Goal: Task Accomplishment & Management: Use online tool/utility

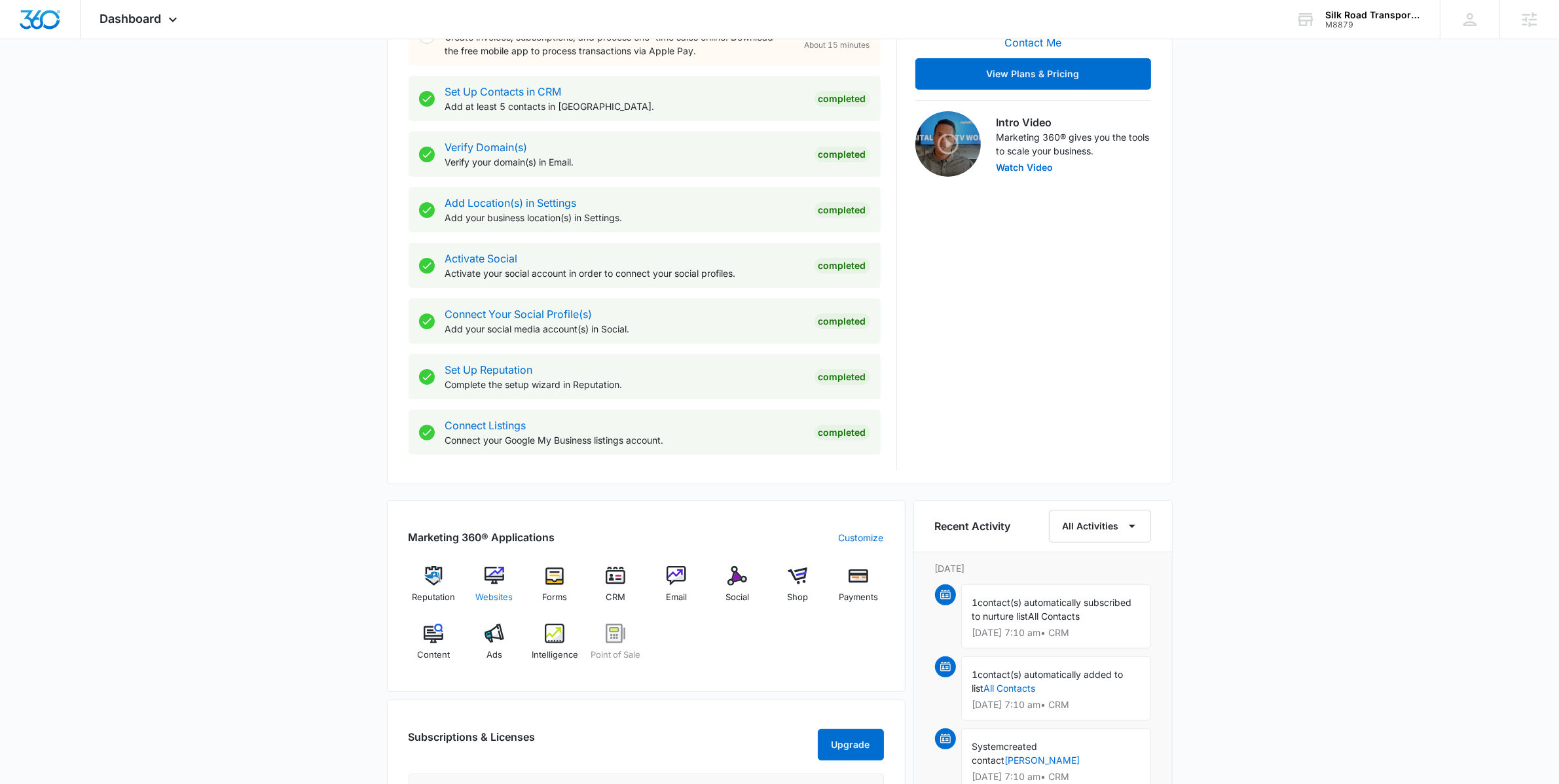
scroll to position [450, 0]
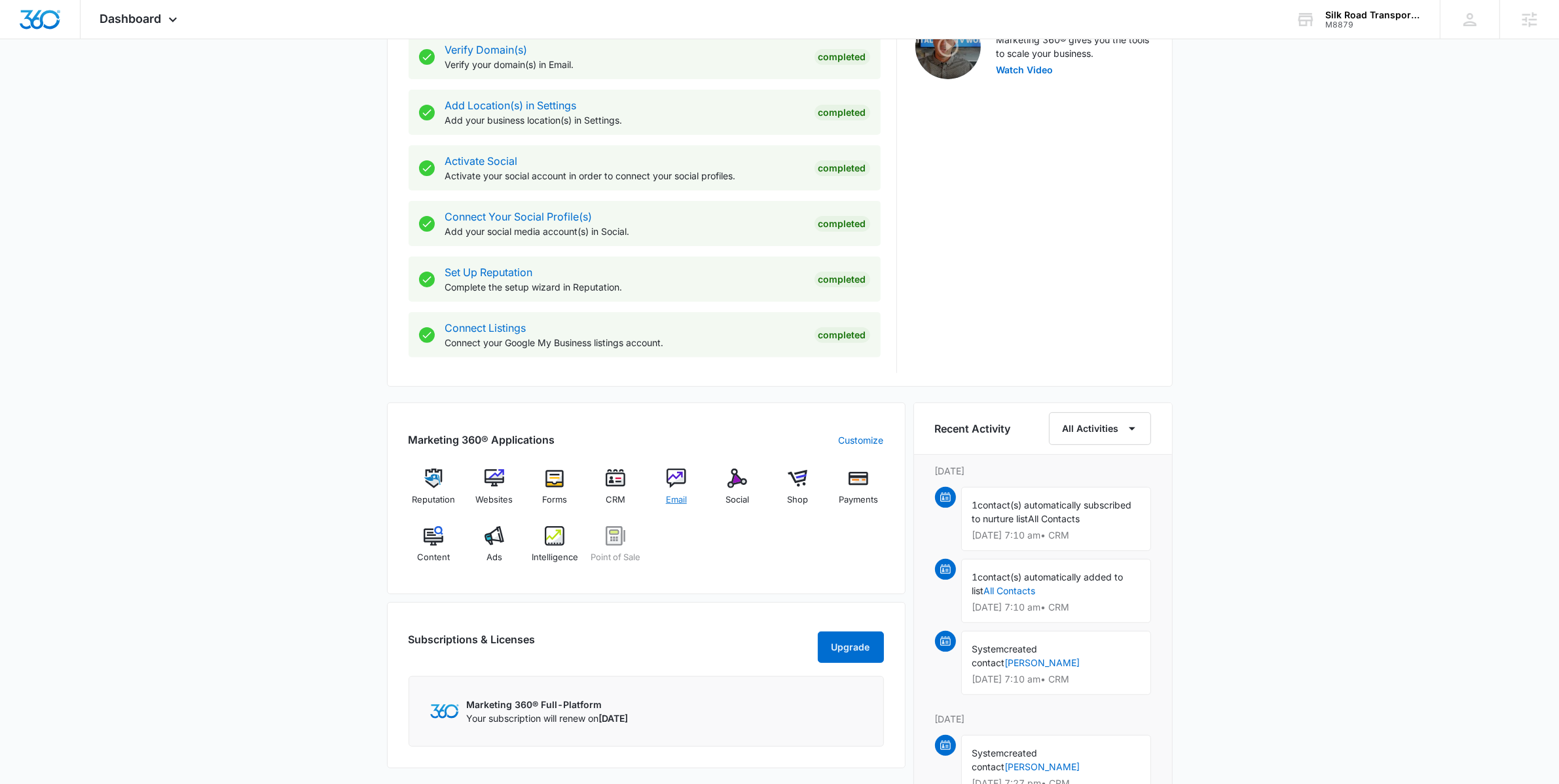
click at [678, 492] on div "Email" at bounding box center [677, 492] width 50 height 47
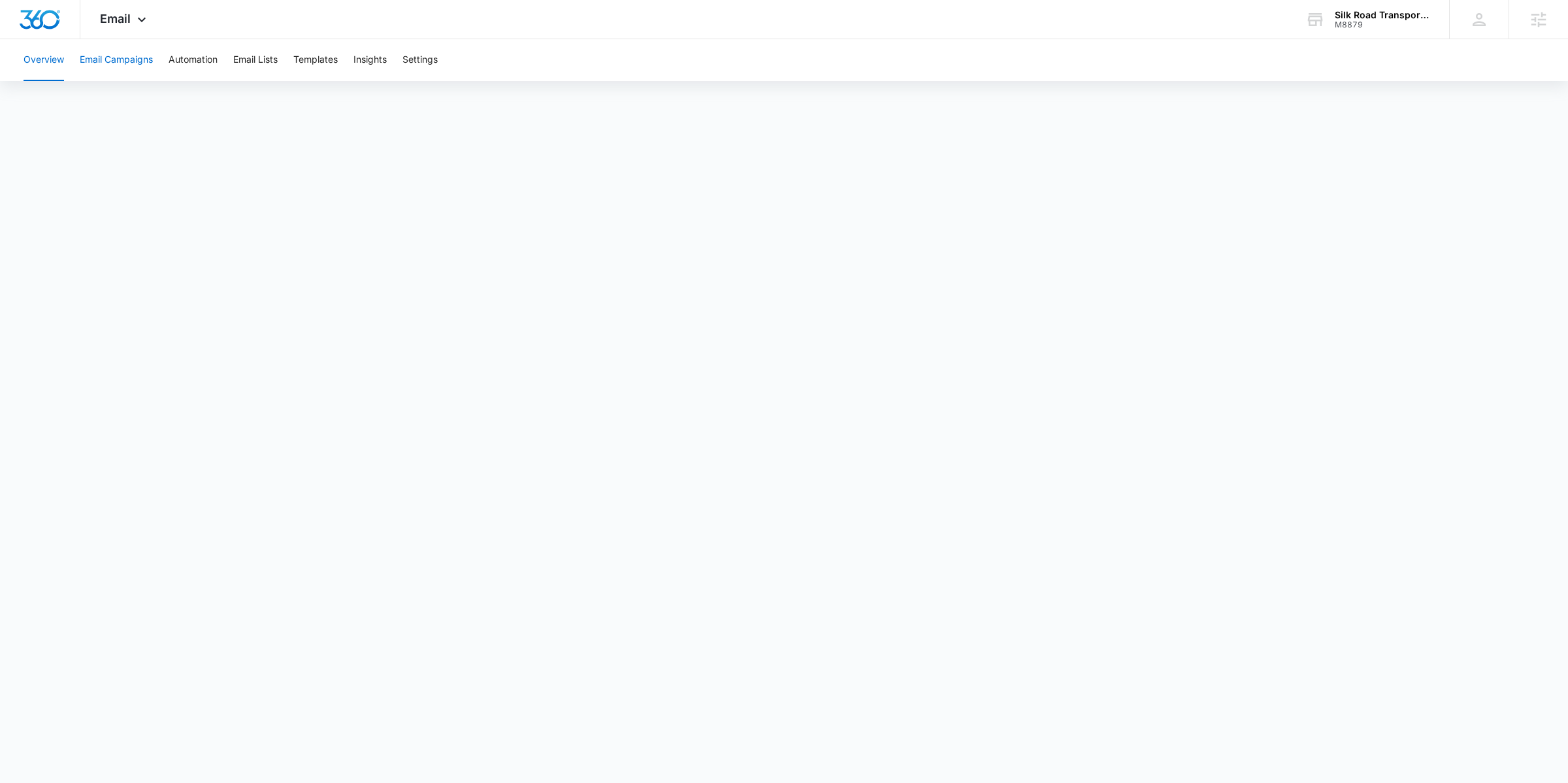
click at [114, 72] on button "Email Campaigns" at bounding box center [116, 60] width 73 height 42
click at [138, 11] on div "Email Apps Reputation Websites Forms CRM Email Social Shop Payments POS Content…" at bounding box center [125, 19] width 89 height 39
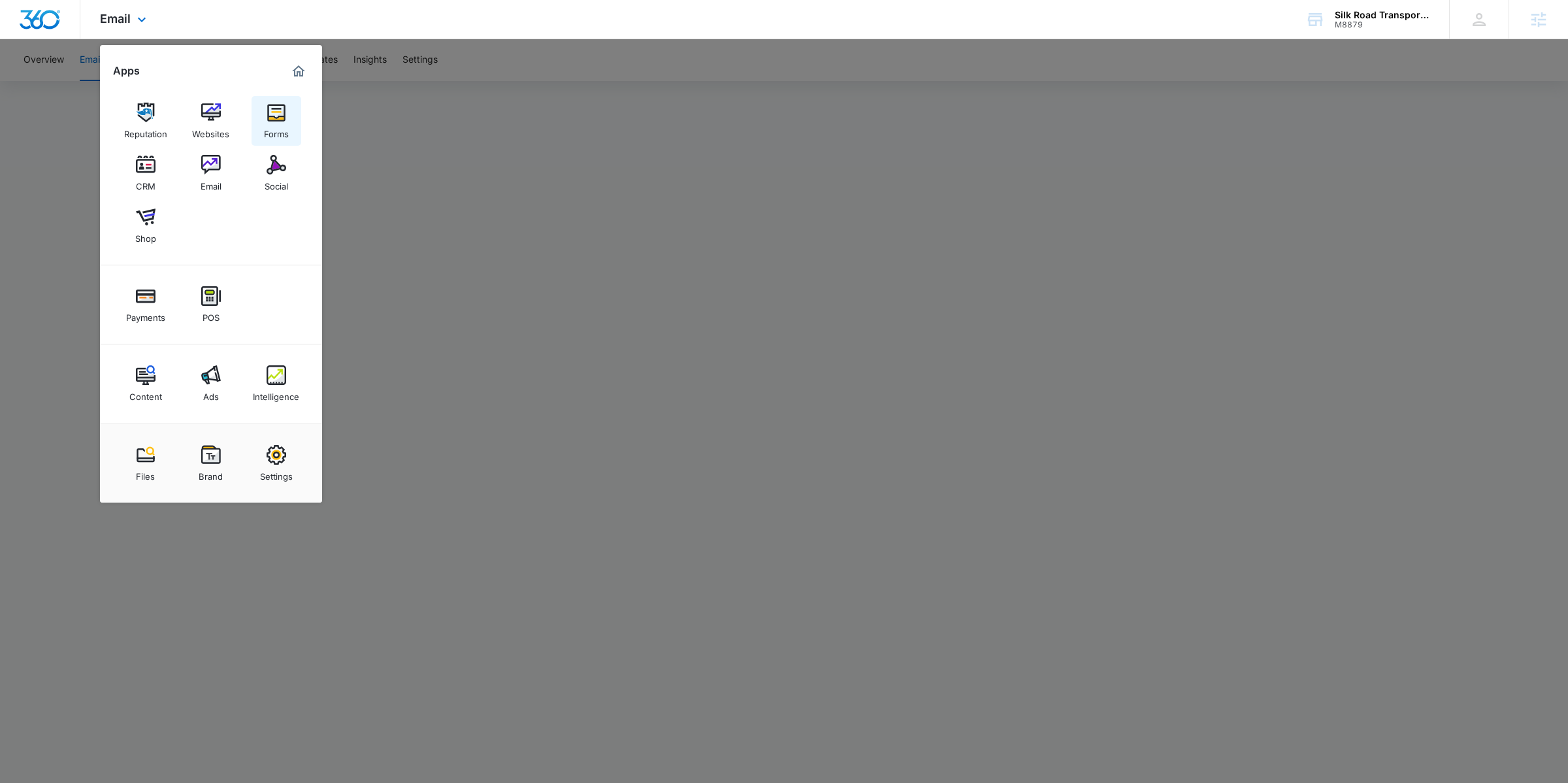
click at [257, 132] on link "Forms" at bounding box center [276, 121] width 49 height 49
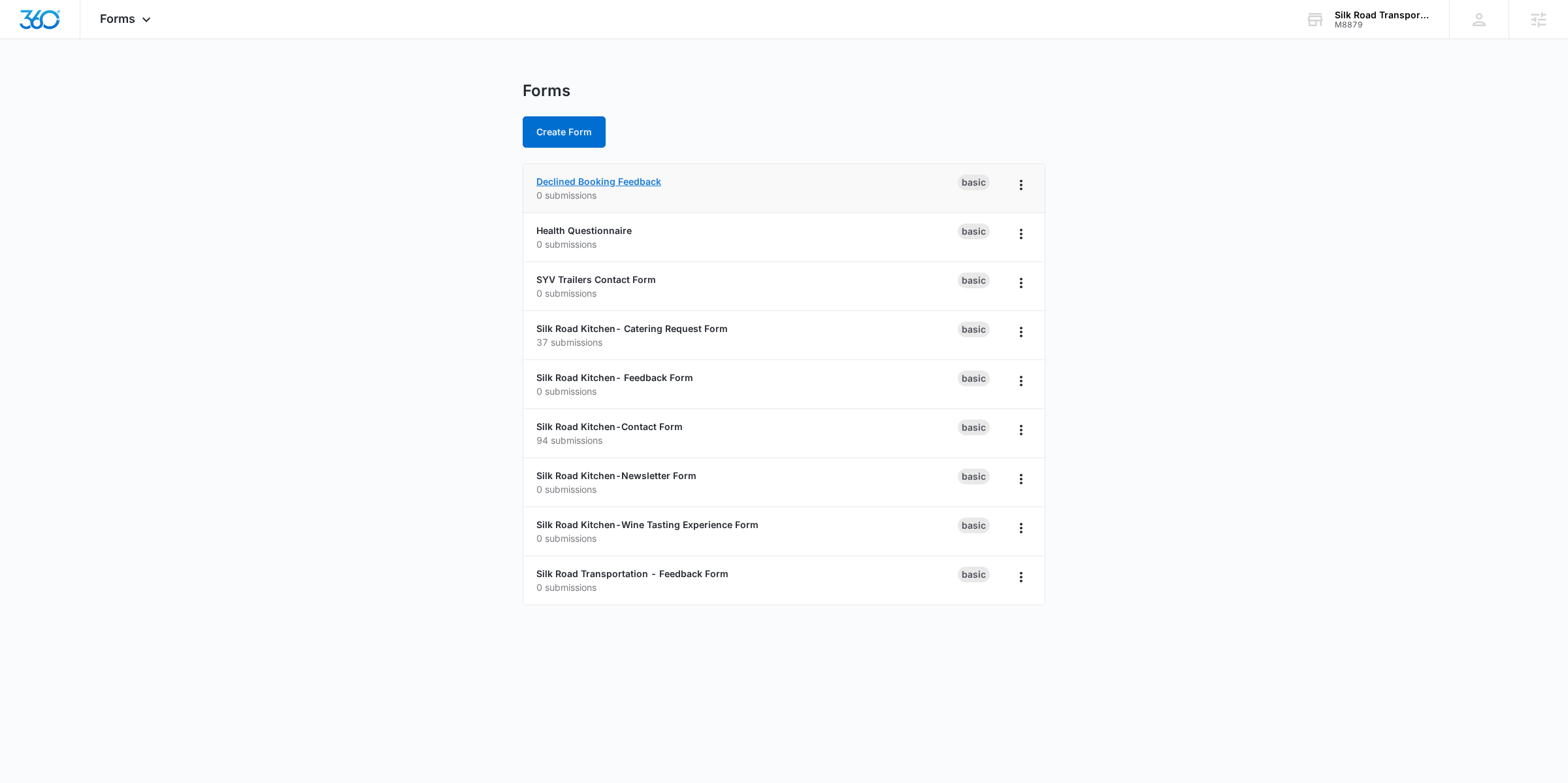
click at [618, 183] on link "Declined Booking Feedback" at bounding box center [598, 181] width 125 height 11
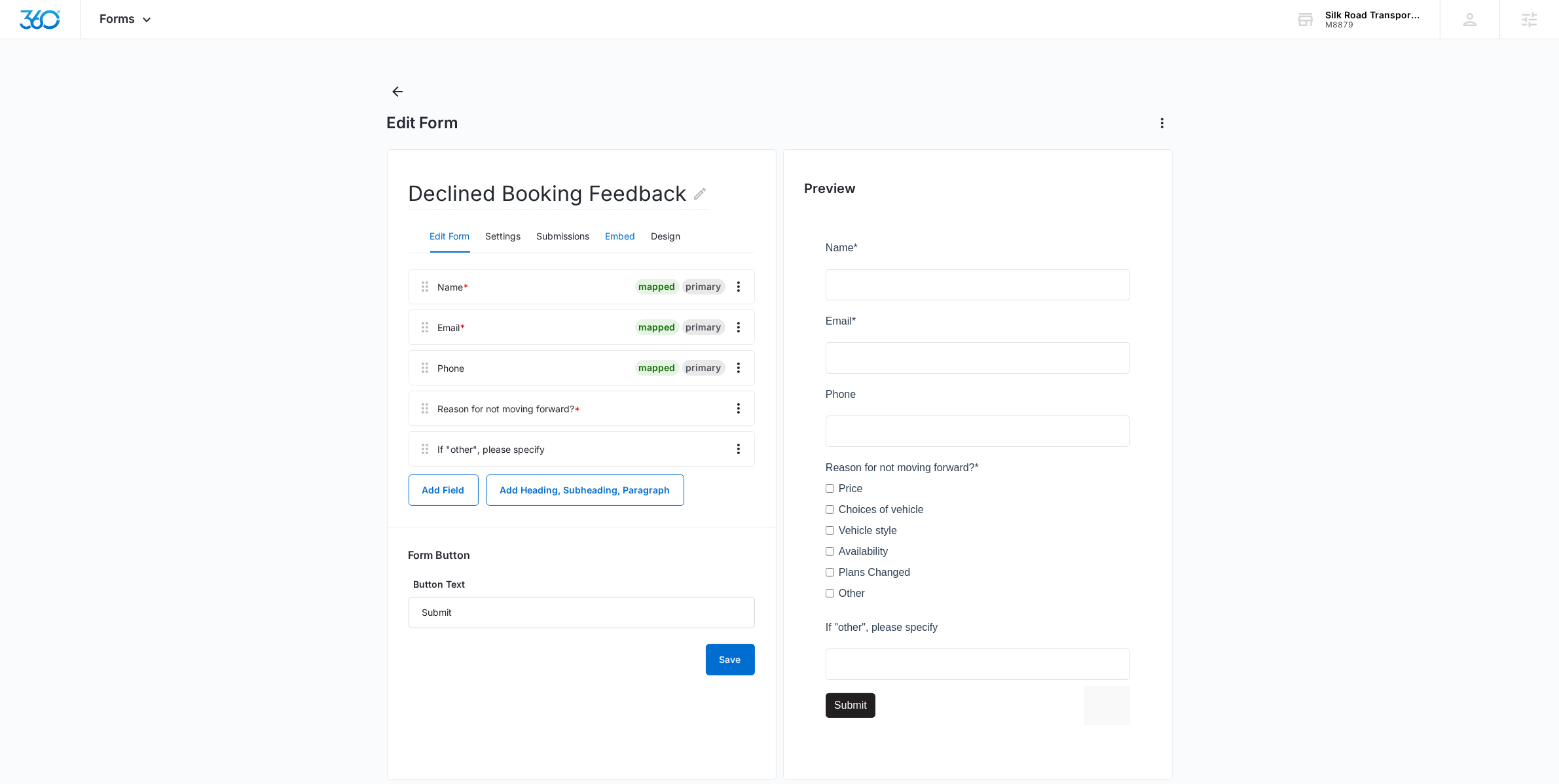
click at [615, 234] on button "Embed" at bounding box center [620, 237] width 30 height 31
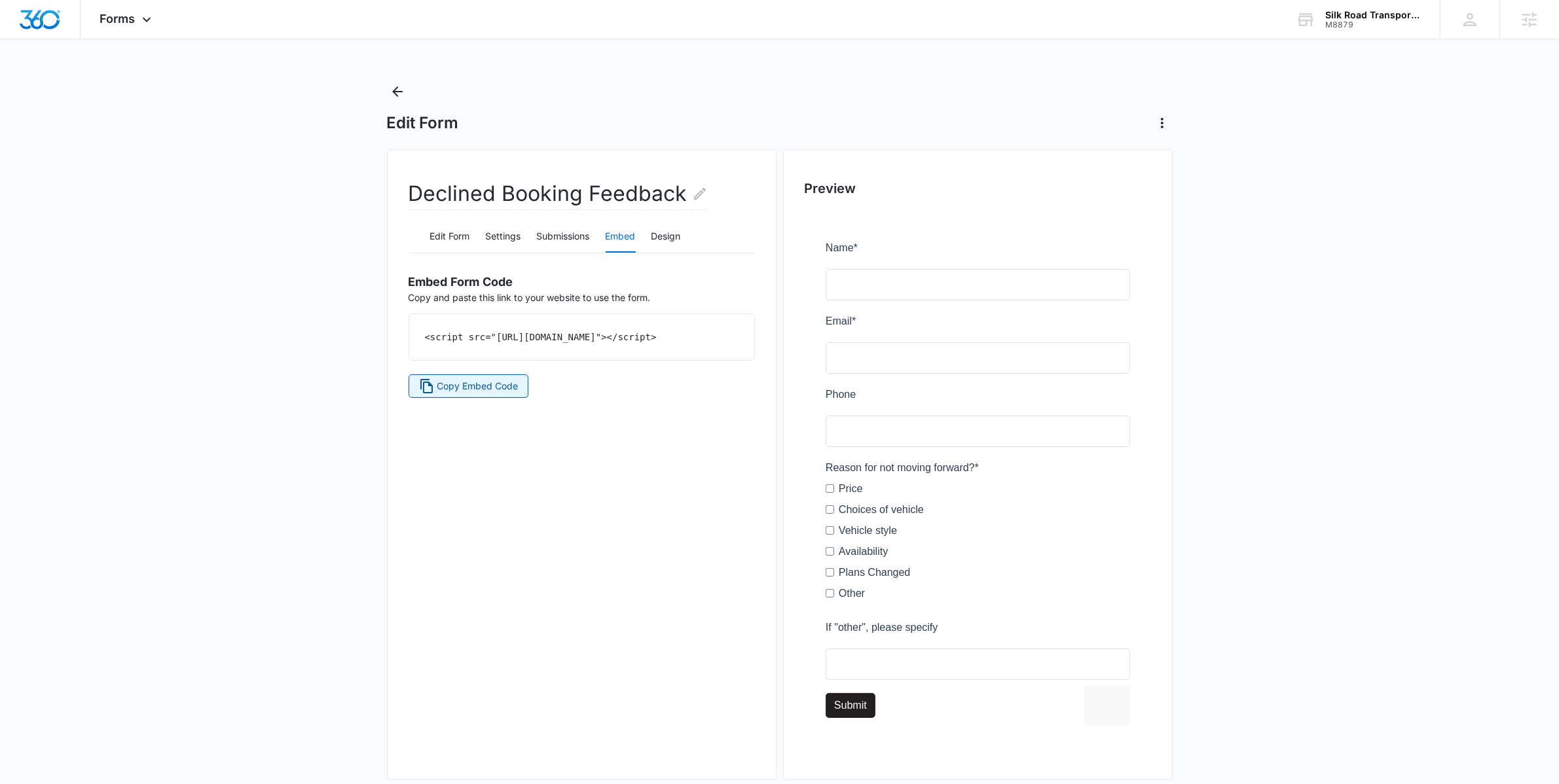
click at [484, 394] on span "Copy Embed Code" at bounding box center [477, 385] width 81 height 14
click at [510, 239] on button "Settings" at bounding box center [504, 237] width 35 height 31
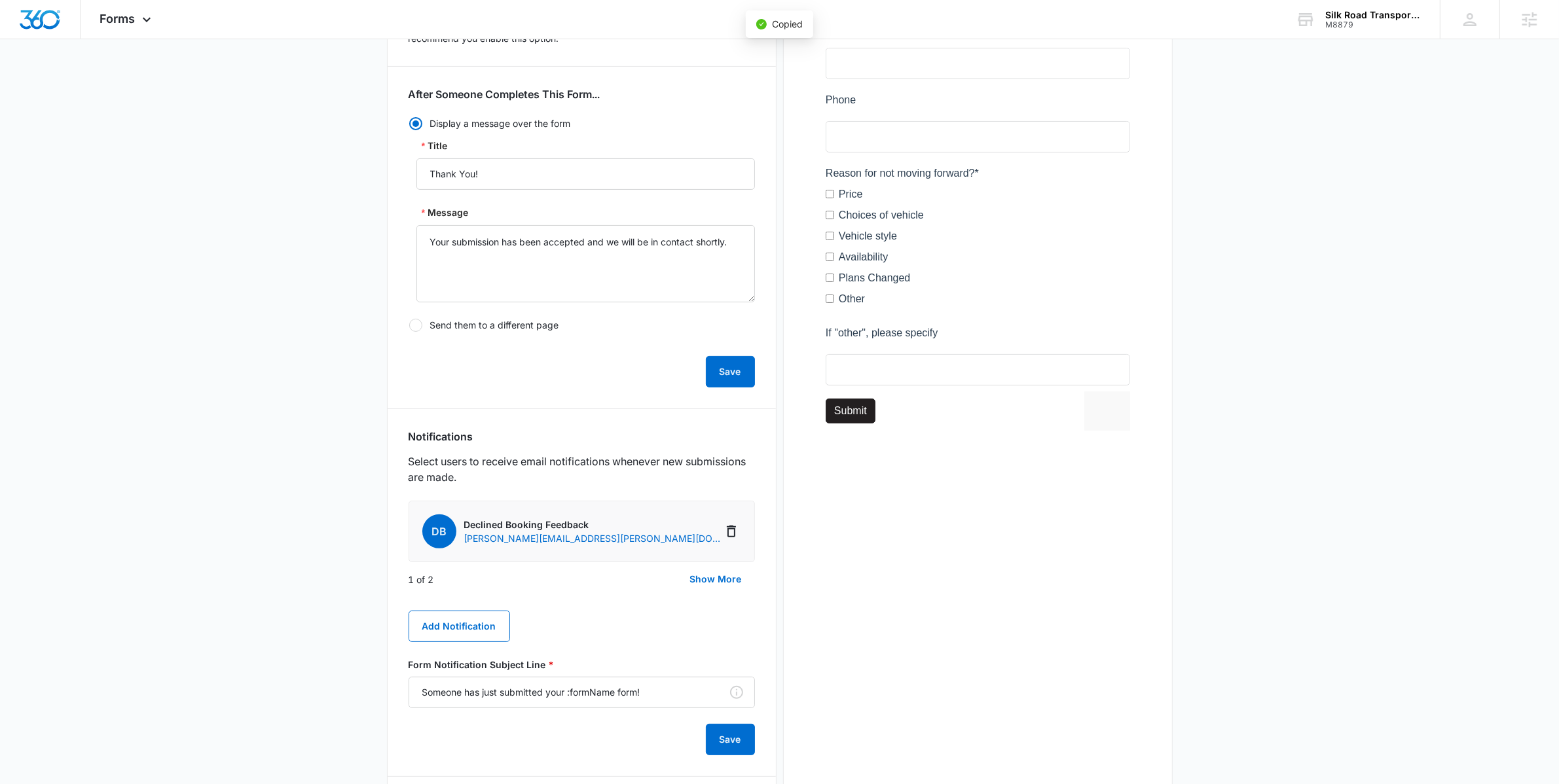
scroll to position [377, 0]
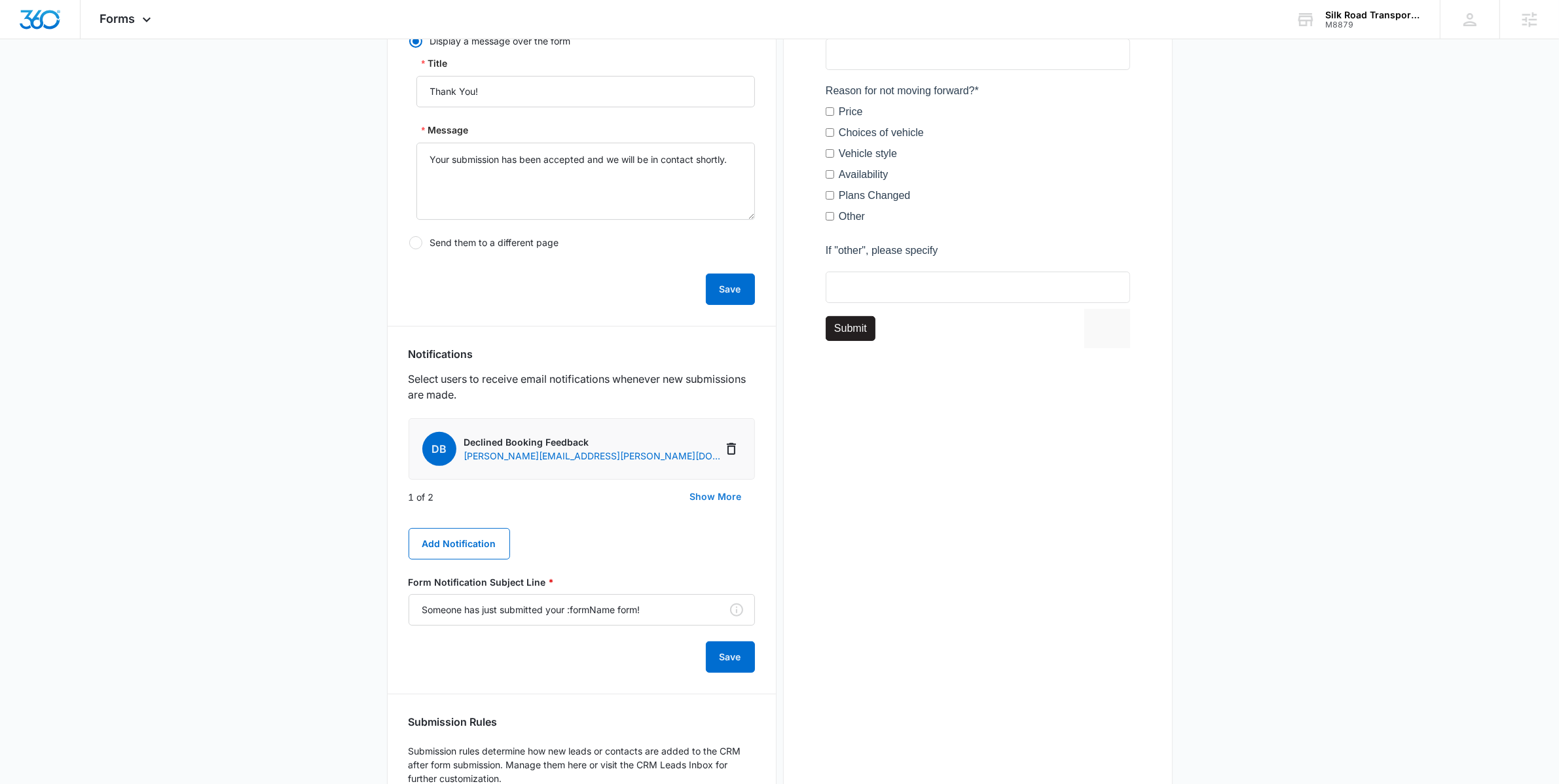
click at [691, 494] on button "Show More" at bounding box center [715, 496] width 78 height 31
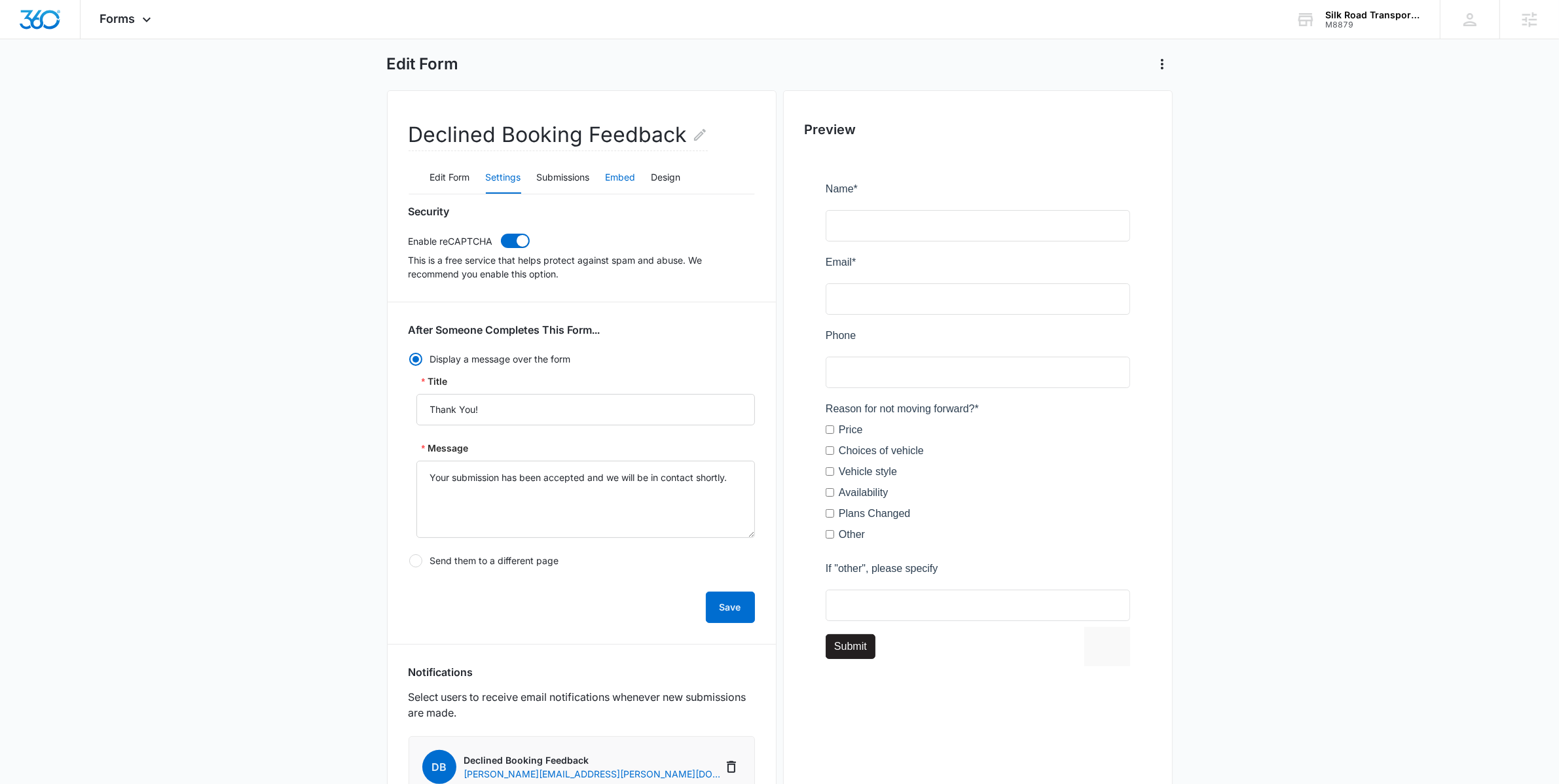
click at [625, 176] on button "Embed" at bounding box center [620, 177] width 30 height 31
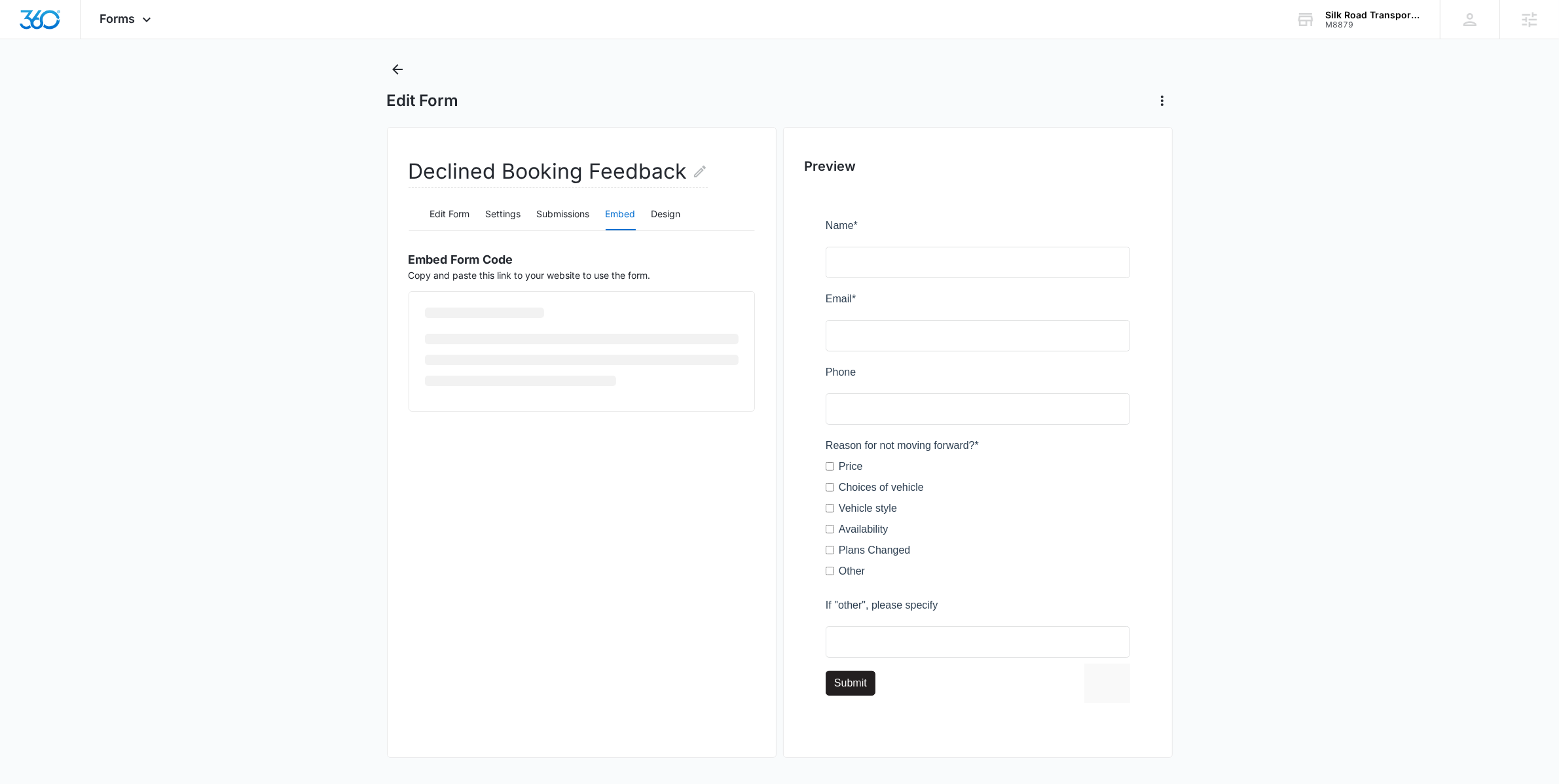
scroll to position [23, 0]
click at [488, 370] on button "Copy Embed Code" at bounding box center [468, 363] width 120 height 24
click at [487, 371] on span "Copy Embed Code" at bounding box center [477, 363] width 81 height 14
